Goal: Task Accomplishment & Management: Manage account settings

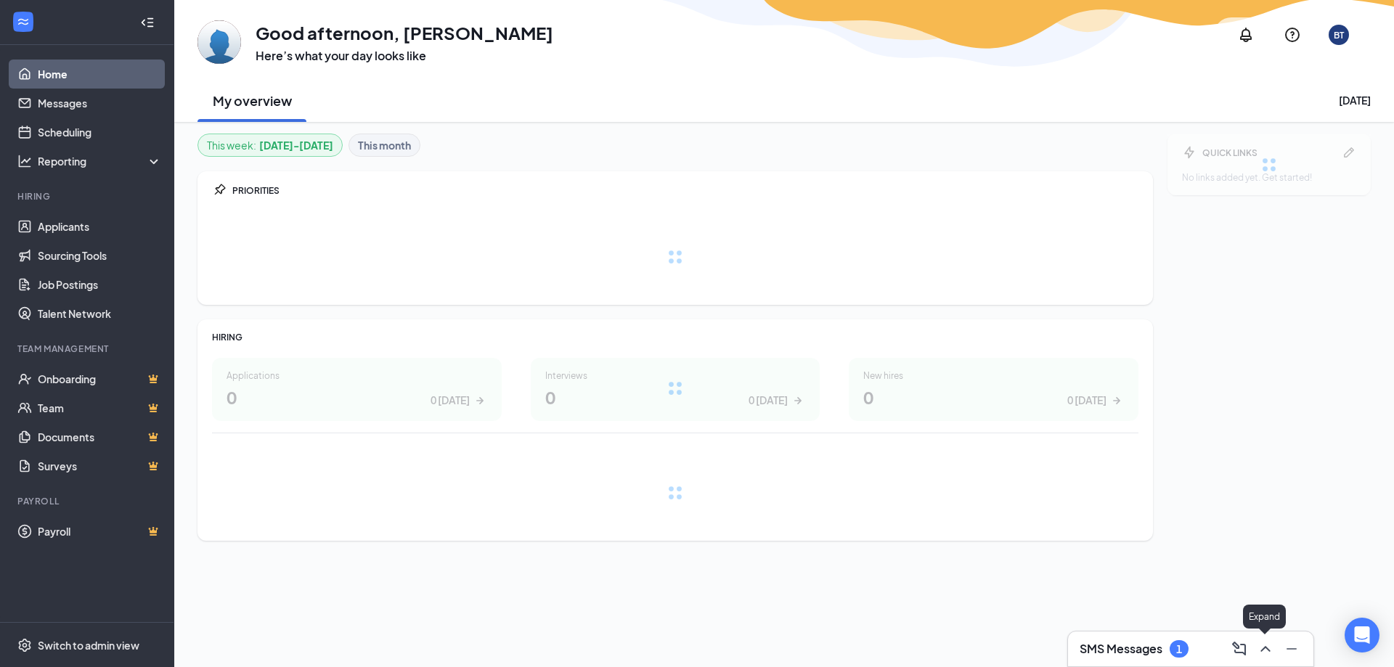
click at [1270, 651] on icon "ChevronUp" at bounding box center [1264, 649] width 9 height 6
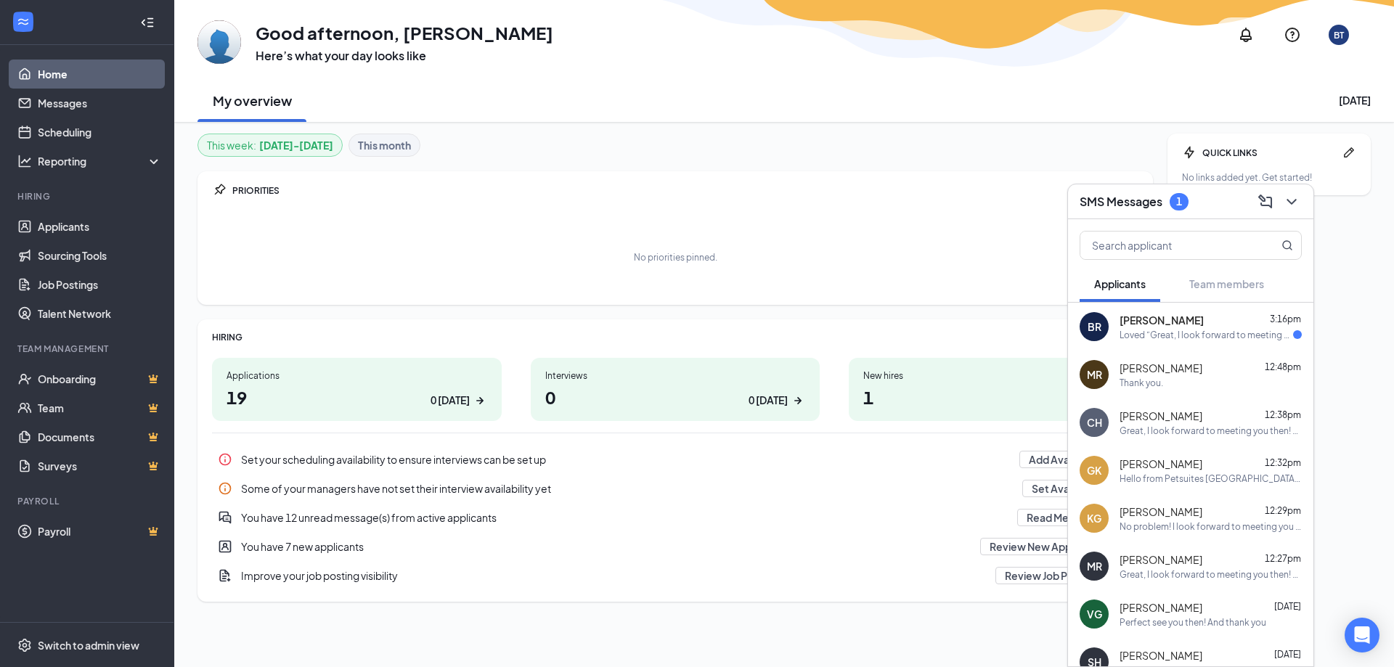
click at [1203, 338] on div "Loved “Great, I look forward to meeting you then! Our add…”" at bounding box center [1205, 335] width 173 height 12
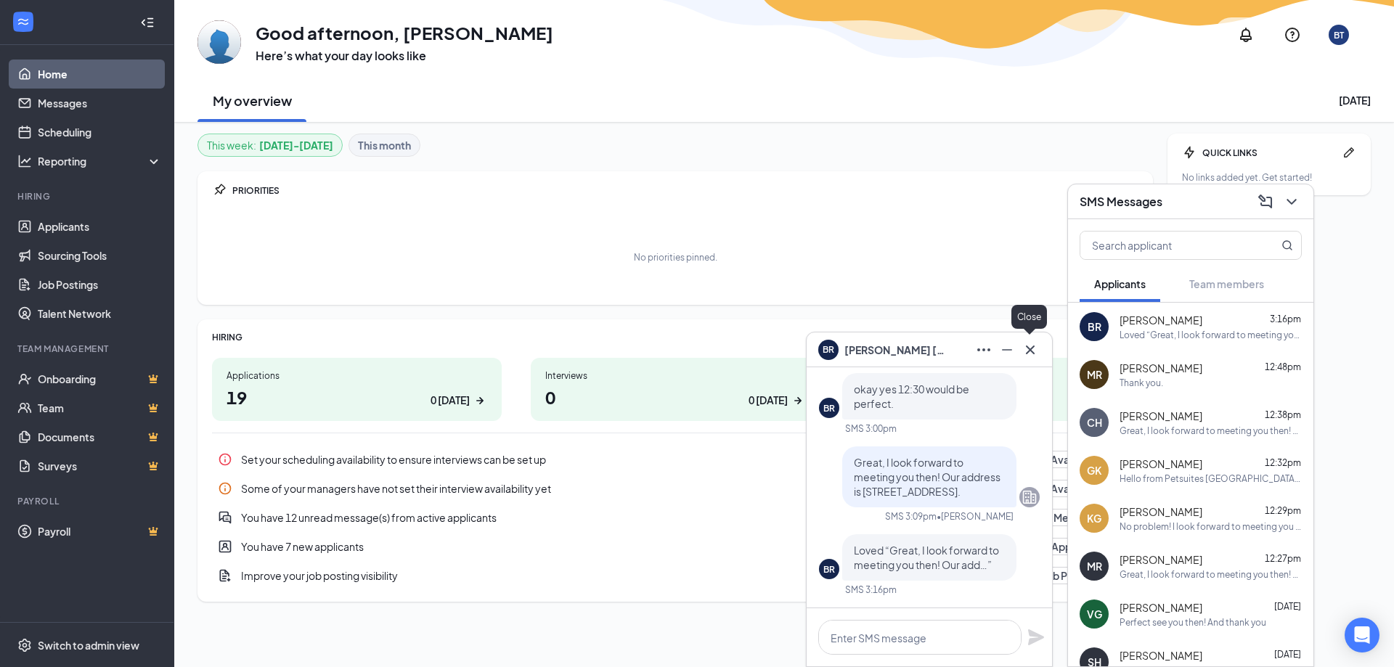
click at [1036, 350] on icon "Cross" at bounding box center [1029, 349] width 17 height 17
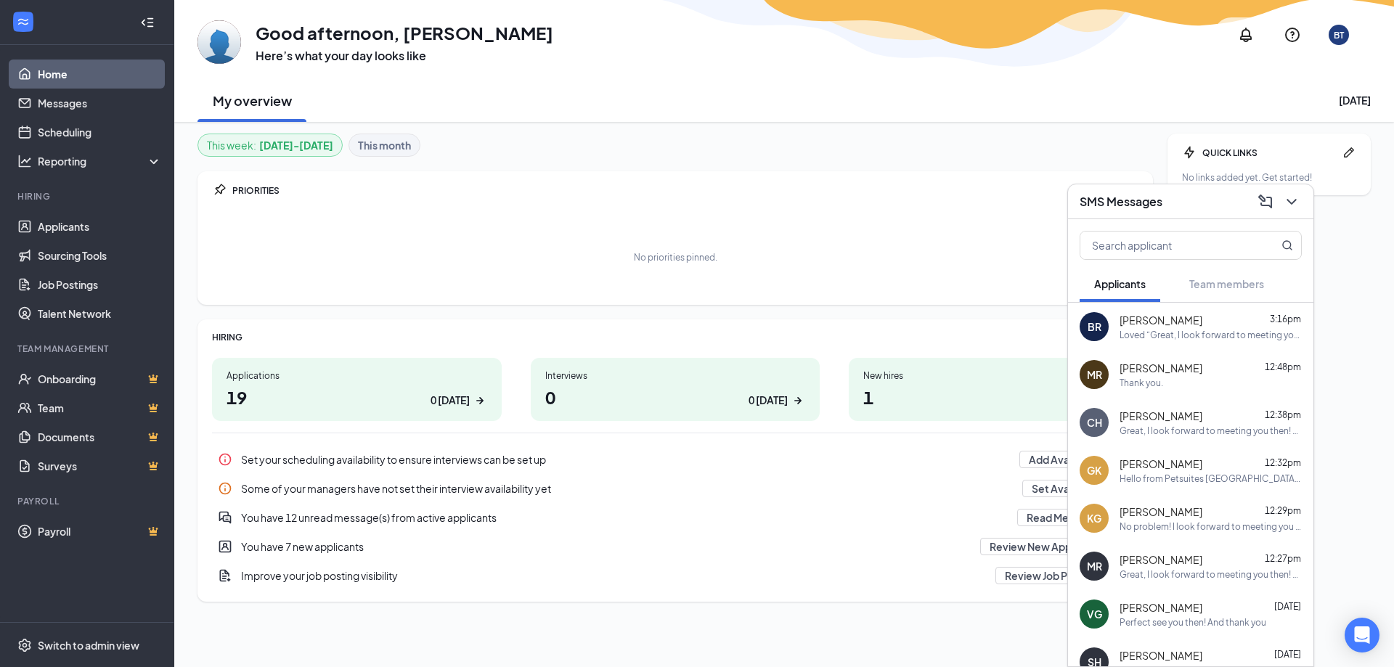
click at [1302, 203] on div "SMS Messages" at bounding box center [1190, 201] width 245 height 35
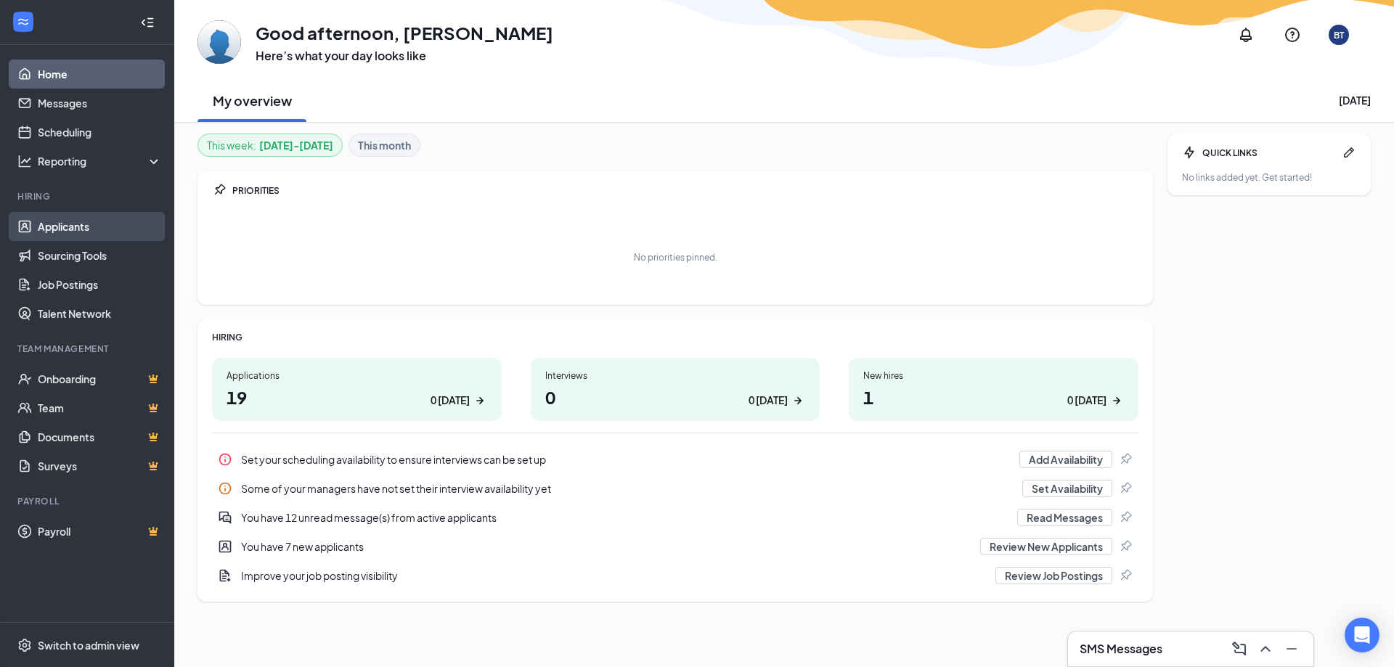
click at [47, 232] on link "Applicants" at bounding box center [100, 226] width 124 height 29
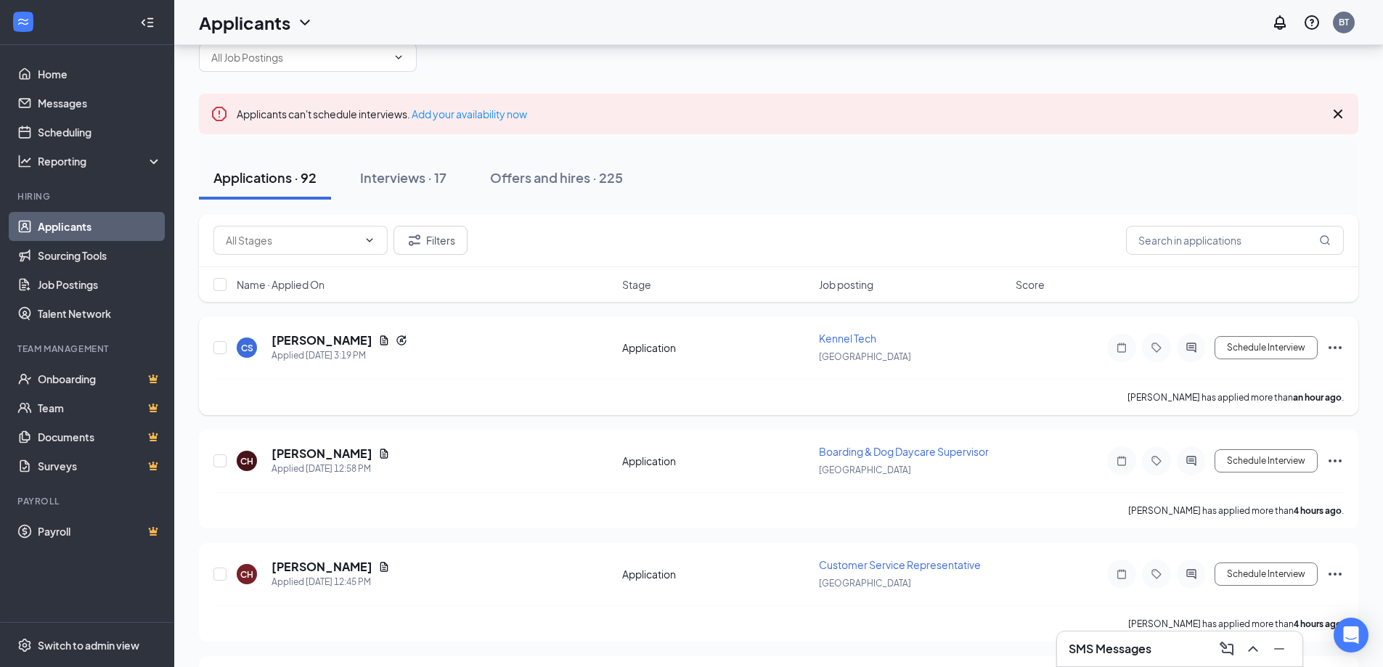
scroll to position [73, 0]
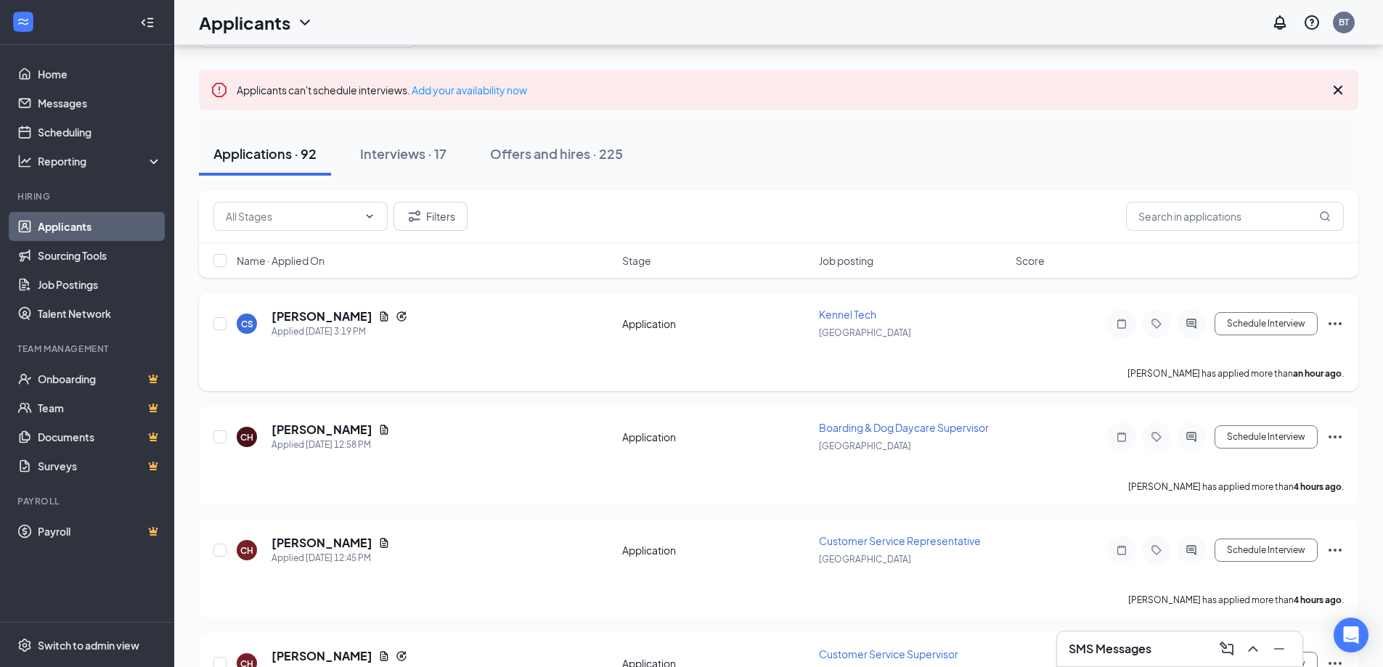
click at [1329, 320] on icon "Ellipses" at bounding box center [1334, 323] width 17 height 17
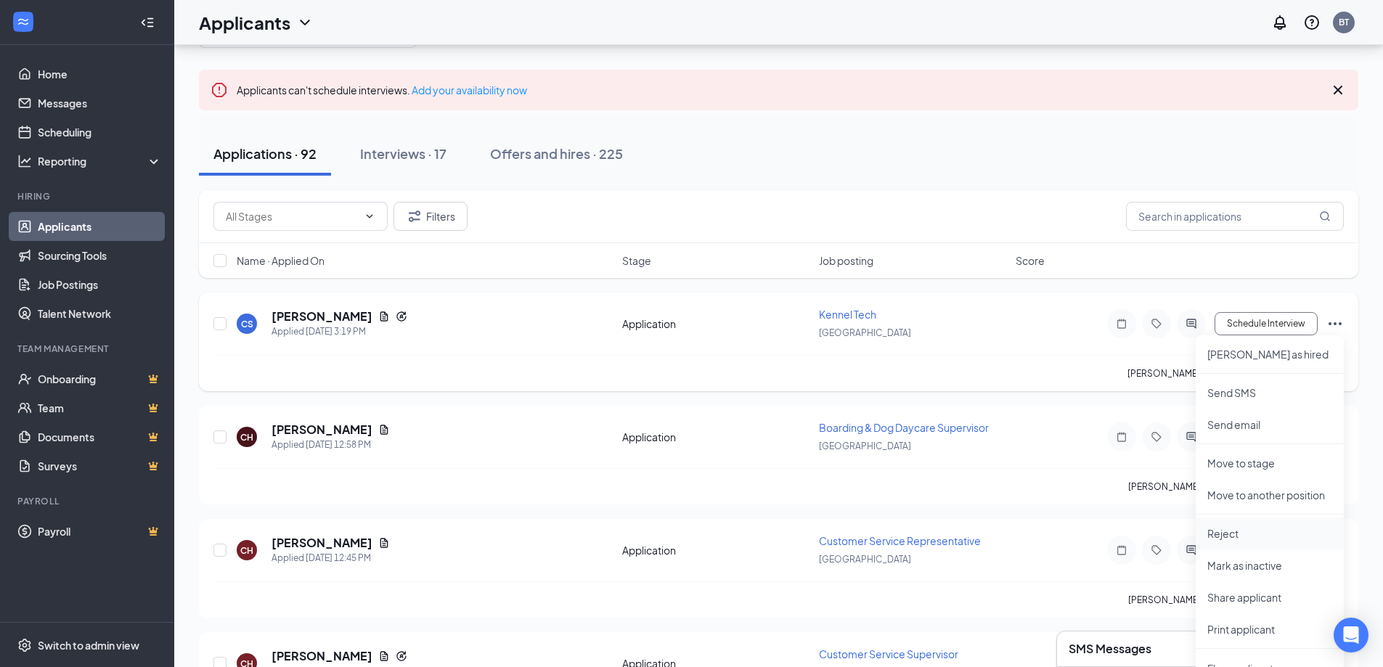
click at [1220, 536] on p "Reject" at bounding box center [1269, 533] width 125 height 15
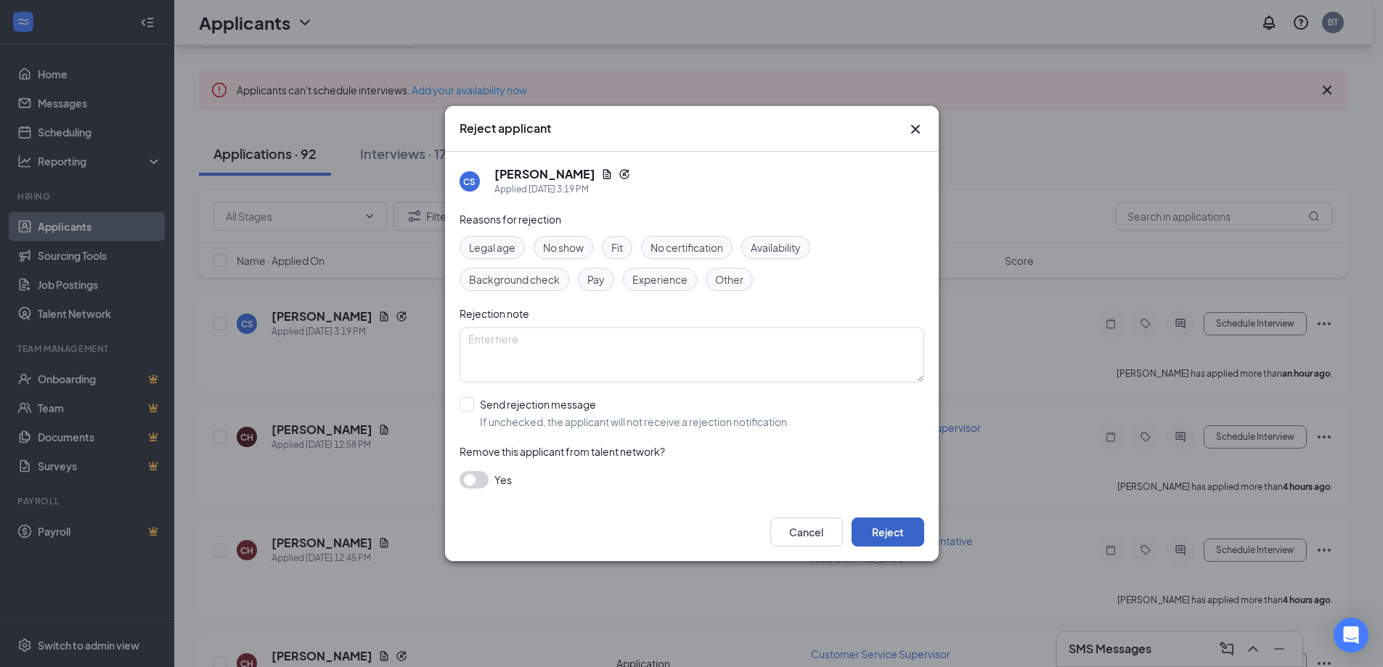
click at [872, 542] on button "Reject" at bounding box center [887, 532] width 73 height 29
